Goal: Task Accomplishment & Management: Manage account settings

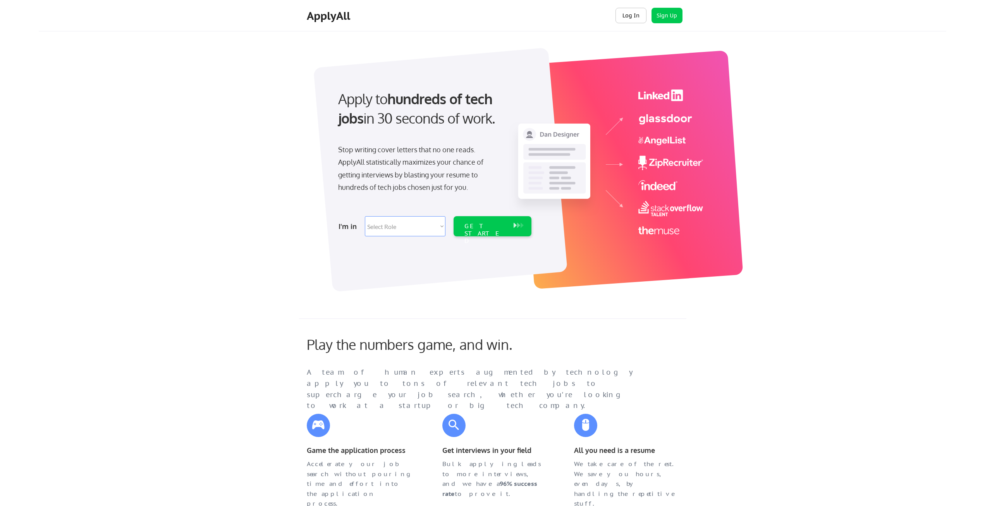
click at [631, 21] on button "Log In" at bounding box center [630, 15] width 31 height 15
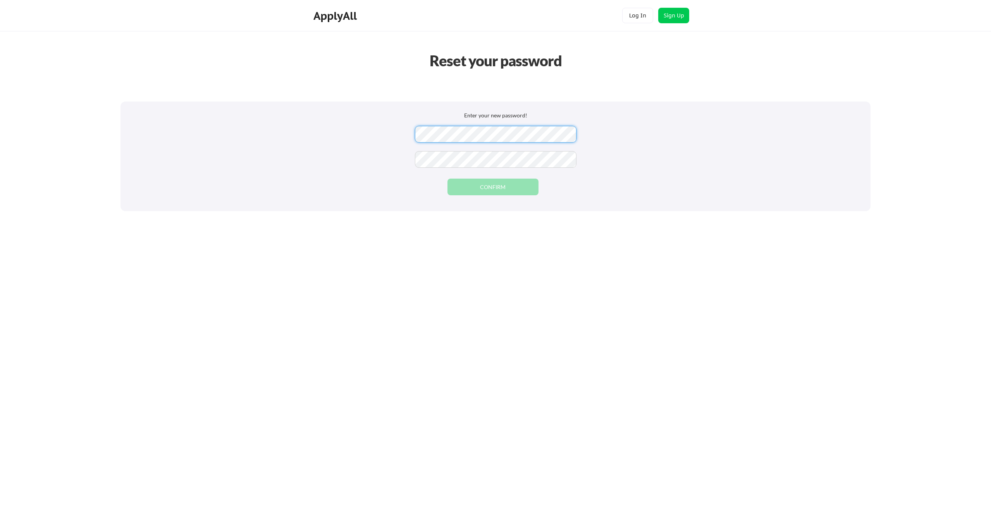
click at [305, 131] on div "Enter your new password! CONFIRM" at bounding box center [495, 156] width 750 height 110
click at [358, 132] on div "Enter your new password! CONFIRM" at bounding box center [495, 156] width 750 height 110
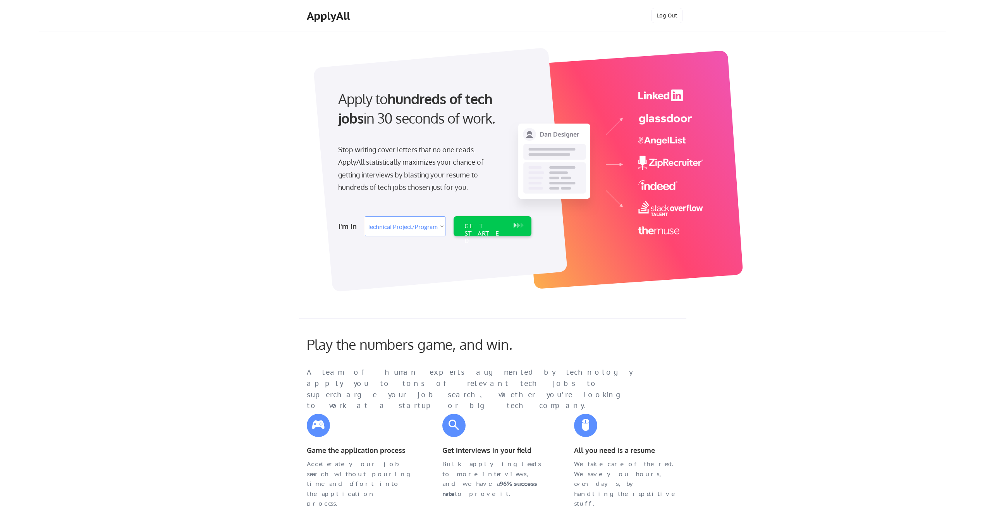
select select ""technical_project_program_mgmt""
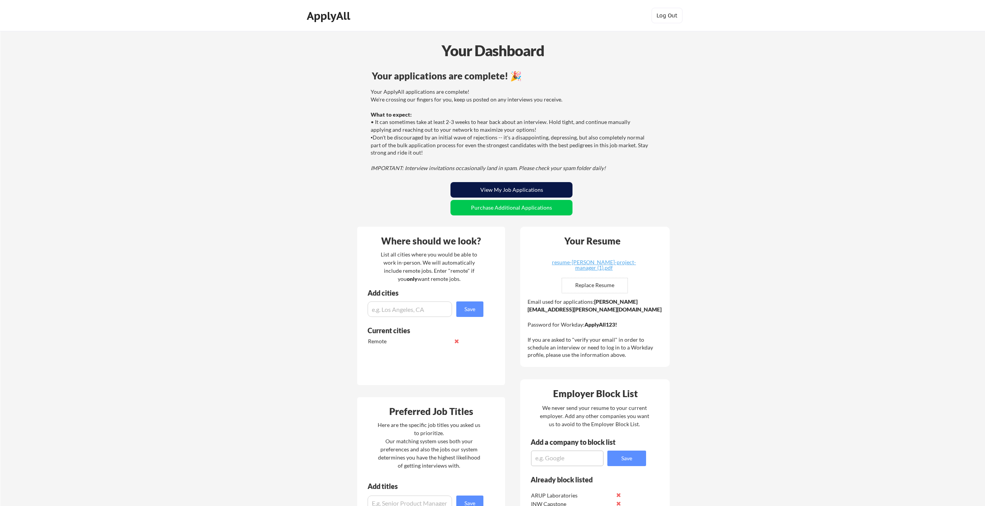
click at [514, 185] on button "View My Job Applications" at bounding box center [511, 189] width 122 height 15
